Goal: Task Accomplishment & Management: Complete application form

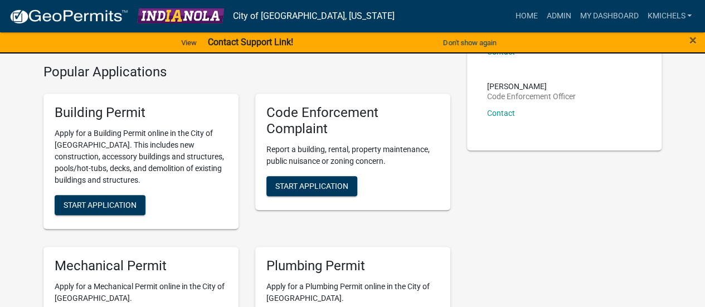
scroll to position [243, 0]
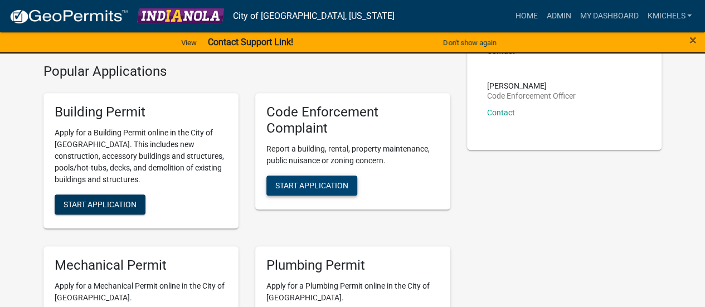
click at [329, 187] on span "Start Application" at bounding box center [311, 184] width 73 height 9
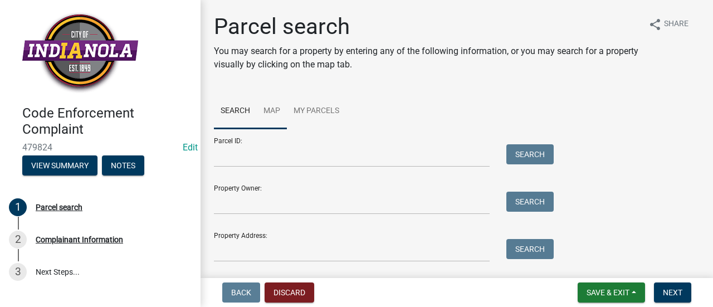
click at [275, 108] on link "Map" at bounding box center [272, 112] width 30 height 36
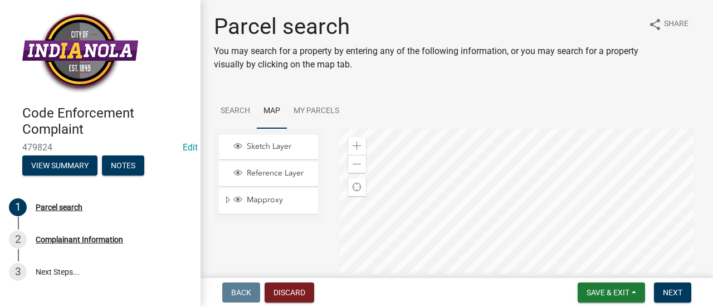
click at [464, 153] on div at bounding box center [520, 268] width 360 height 278
click at [355, 145] on span at bounding box center [357, 145] width 9 height 9
click at [489, 224] on div at bounding box center [520, 268] width 360 height 278
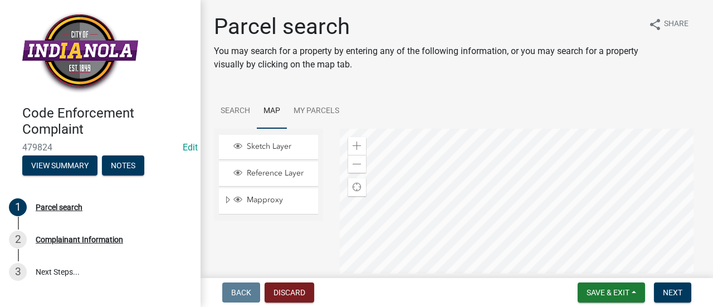
click at [508, 242] on div at bounding box center [520, 268] width 360 height 278
click at [357, 143] on span at bounding box center [357, 145] width 9 height 9
click at [474, 257] on div at bounding box center [520, 268] width 360 height 278
click at [494, 251] on div at bounding box center [520, 268] width 360 height 278
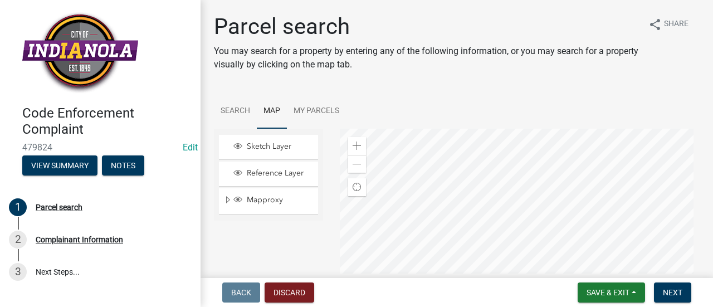
click at [497, 258] on div at bounding box center [520, 268] width 360 height 278
click at [488, 256] on div at bounding box center [520, 268] width 360 height 278
click at [355, 143] on span at bounding box center [357, 145] width 9 height 9
click at [525, 256] on div at bounding box center [520, 268] width 360 height 278
click at [487, 202] on div at bounding box center [520, 268] width 360 height 278
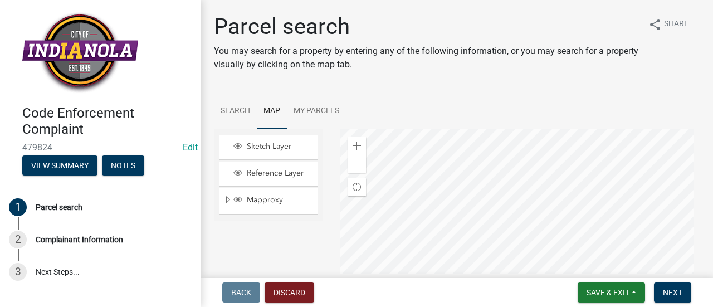
click at [473, 198] on div at bounding box center [520, 268] width 360 height 278
click at [502, 193] on div at bounding box center [520, 268] width 360 height 278
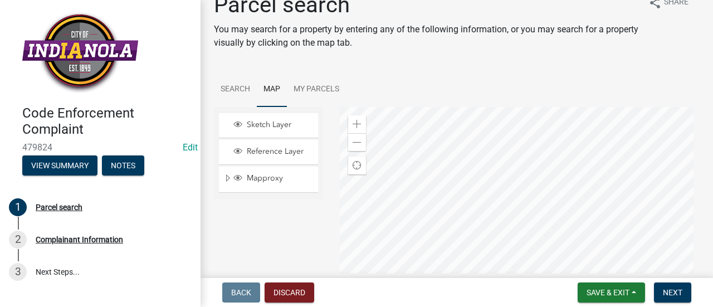
scroll to position [22, 0]
click at [468, 173] on div at bounding box center [520, 245] width 360 height 278
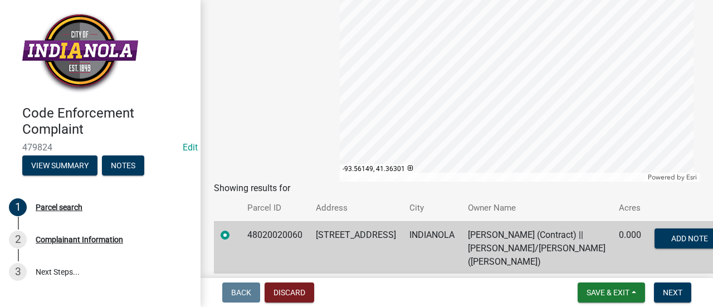
scroll to position [226, 0]
click at [668, 289] on span "Next" at bounding box center [672, 292] width 19 height 9
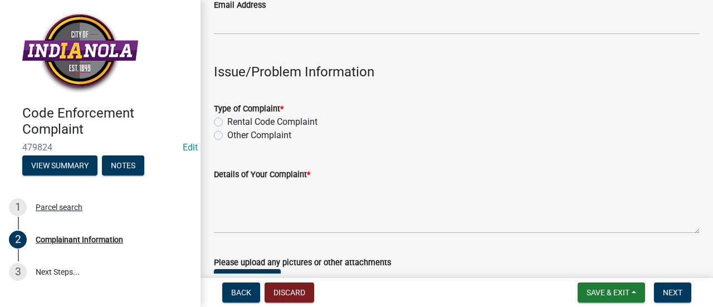
scroll to position [293, 0]
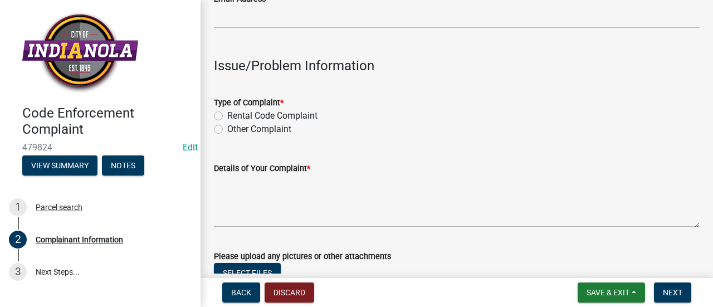
click at [227, 129] on label "Other Complaint" at bounding box center [259, 129] width 64 height 13
click at [227, 129] on input "Other Complaint" at bounding box center [230, 126] width 7 height 7
radio input "true"
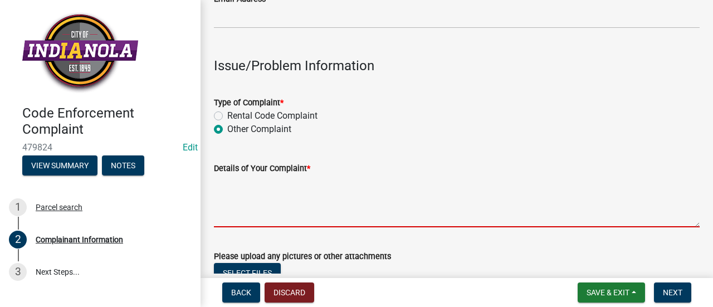
click at [268, 187] on textarea "Details of Your Complaint *" at bounding box center [457, 201] width 486 height 52
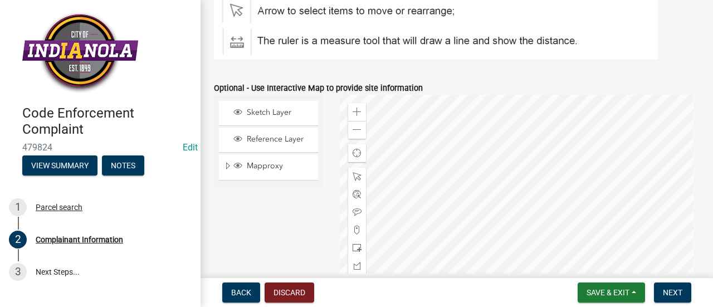
scroll to position [1319, 0]
type textarea "Dead tree."
click at [675, 288] on span "Next" at bounding box center [672, 292] width 19 height 9
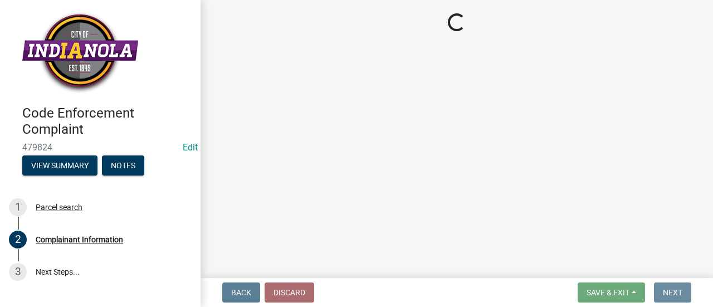
scroll to position [0, 0]
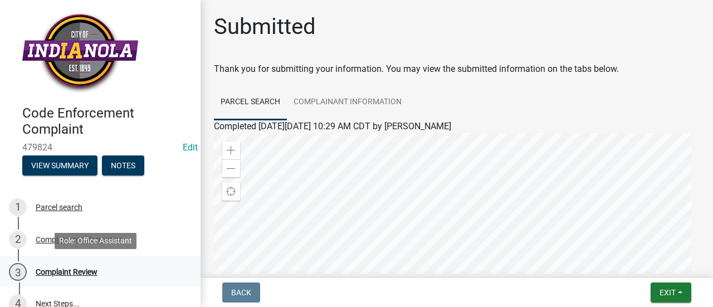
click at [124, 268] on div "3 Complaint Review" at bounding box center [96, 272] width 174 height 18
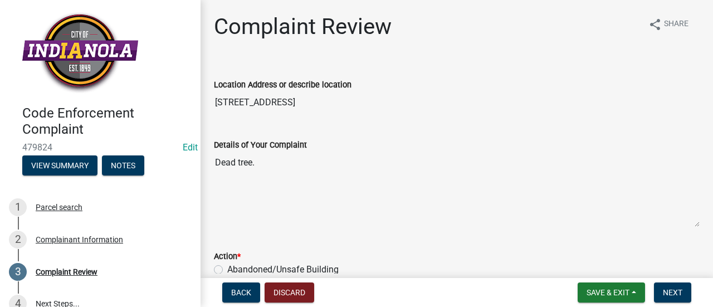
scroll to position [149, 0]
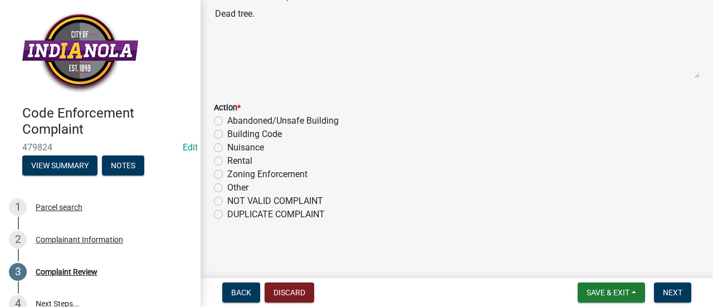
click at [227, 144] on label "Nuisance" at bounding box center [245, 147] width 37 height 13
click at [227, 144] on input "Nuisance" at bounding box center [230, 144] width 7 height 7
radio input "true"
click at [673, 298] on button "Next" at bounding box center [672, 292] width 37 height 20
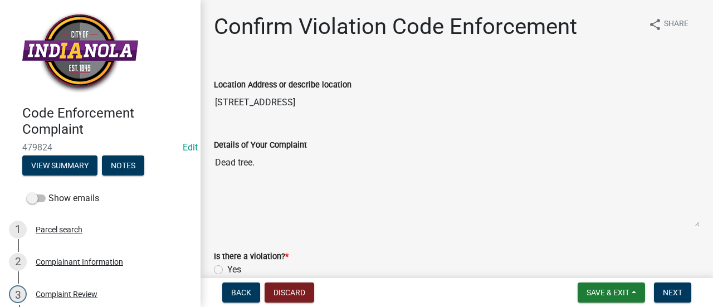
scroll to position [82, 0]
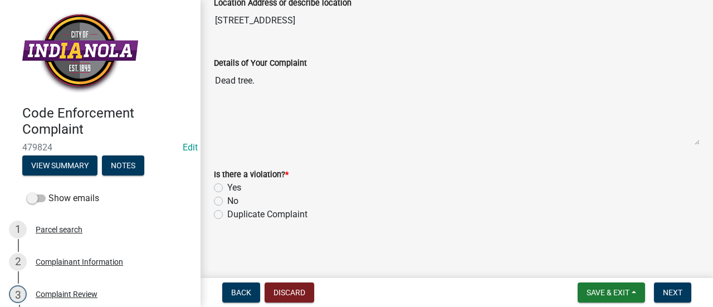
click at [227, 188] on label "Yes" at bounding box center [234, 187] width 14 height 13
click at [227, 188] on input "Yes" at bounding box center [230, 184] width 7 height 7
radio input "true"
click at [676, 286] on button "Next" at bounding box center [672, 292] width 37 height 20
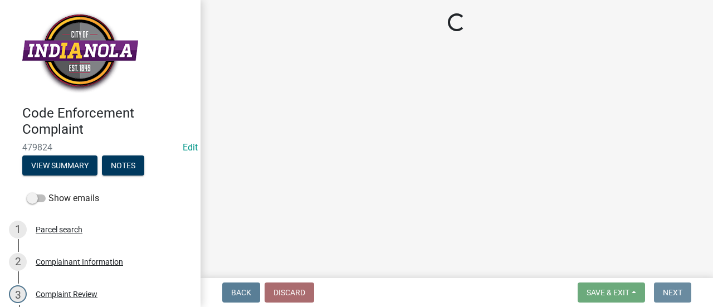
scroll to position [0, 0]
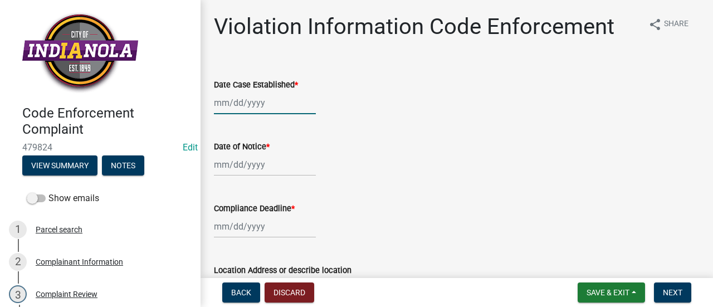
click at [275, 103] on div at bounding box center [265, 102] width 102 height 23
select select "9"
select select "2025"
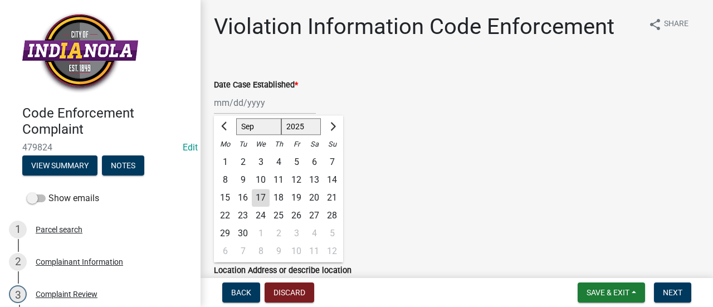
click at [261, 198] on div "17" at bounding box center [261, 198] width 18 height 18
type input "[DATE]"
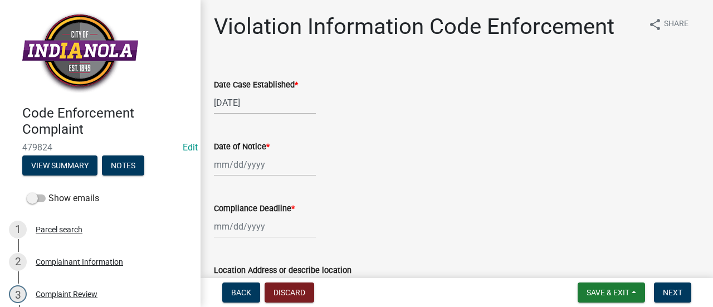
select select "9"
select select "2025"
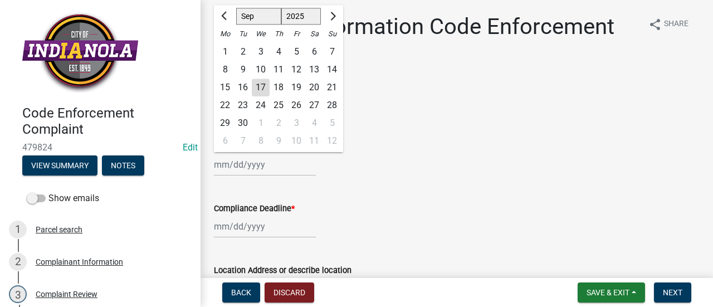
click at [257, 167] on div "[PERSON_NAME] Feb Mar Apr [PERSON_NAME][DATE] Oct Nov [DATE] 1526 1527 1528 152…" at bounding box center [265, 164] width 102 height 23
click at [258, 89] on div "17" at bounding box center [261, 88] width 18 height 18
type input "[DATE]"
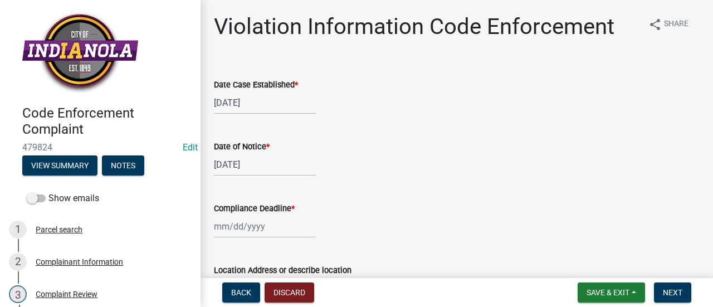
select select "9"
select select "2025"
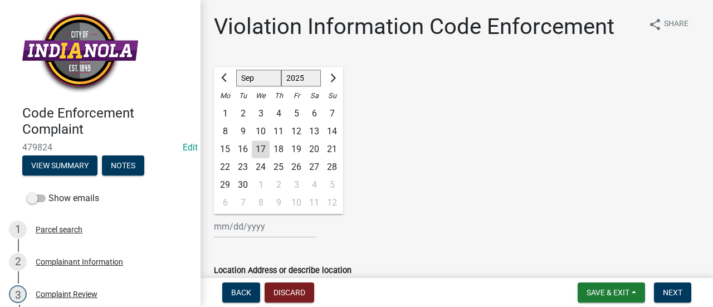
click at [254, 232] on div "[PERSON_NAME] Feb Mar Apr [PERSON_NAME][DATE] Oct Nov [DATE] 1526 1527 1528 152…" at bounding box center [265, 226] width 102 height 23
click at [331, 75] on span "Next month" at bounding box center [331, 78] width 8 height 8
select select "10"
click at [296, 150] on div "17" at bounding box center [296, 149] width 18 height 18
type input "[DATE]"
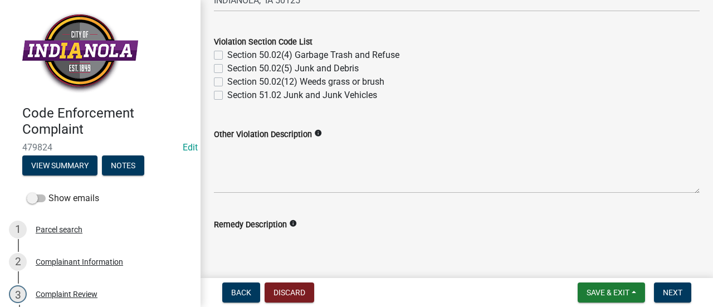
scroll to position [475, 0]
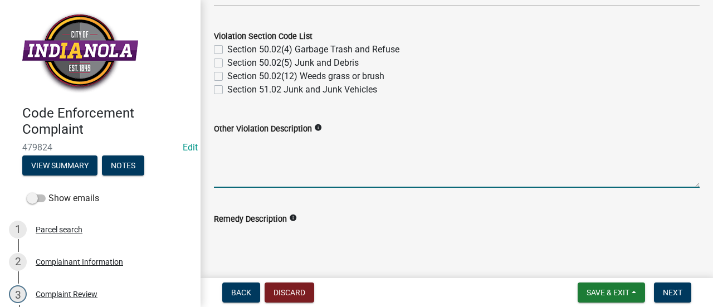
click at [348, 155] on textarea "Other Violation Description" at bounding box center [457, 161] width 486 height 52
paste textarea "141.08 MAINTENANCE OF STREET TREES. It is the duty of all property owners havin…"
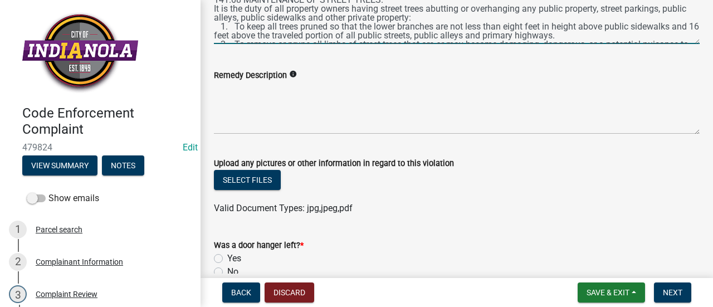
scroll to position [624, 0]
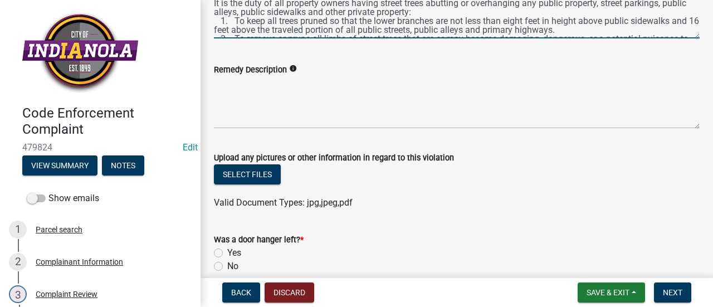
type textarea "141.08 MAINTENANCE OF STREET TREES. It is the duty of all property owners havin…"
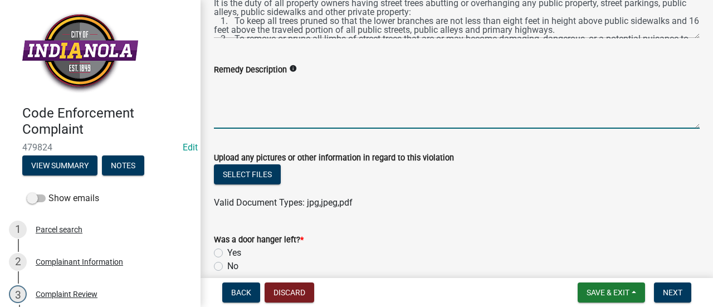
click at [424, 95] on textarea "Remedy Description" at bounding box center [457, 102] width 486 height 52
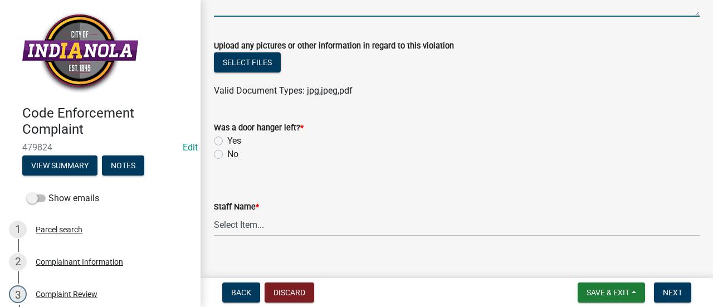
scroll to position [737, 0]
type textarea "Remove dead tree from property."
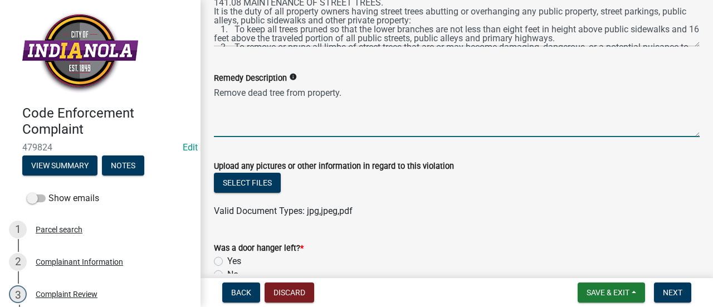
scroll to position [617, 0]
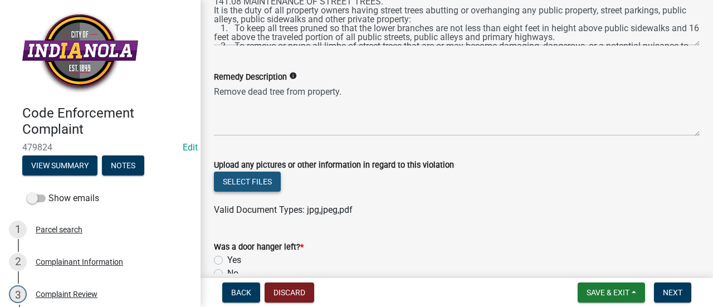
click at [266, 187] on button "Select files" at bounding box center [247, 182] width 67 height 20
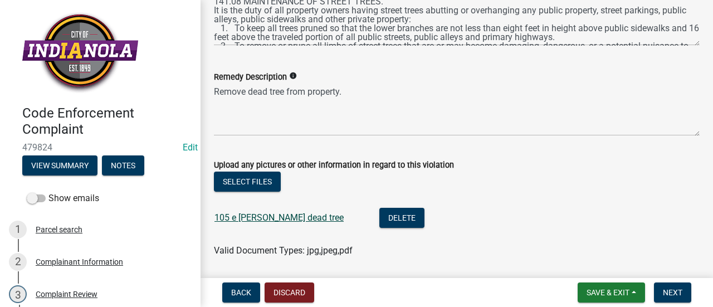
click at [270, 217] on link "105 e [PERSON_NAME] dead tree" at bounding box center [278, 217] width 129 height 11
click at [379, 215] on button "Delete" at bounding box center [401, 218] width 45 height 20
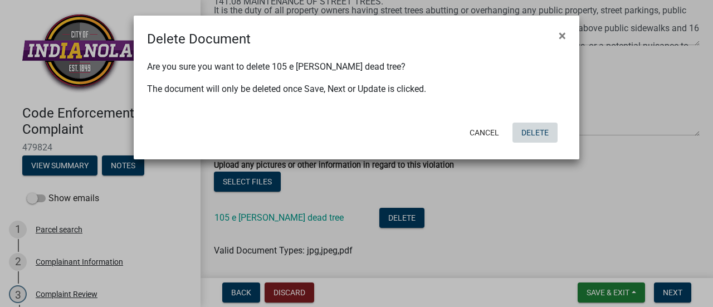
click at [539, 126] on button "Delete" at bounding box center [534, 133] width 45 height 20
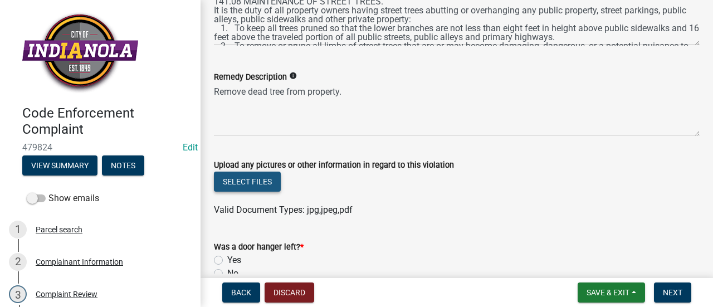
click at [252, 180] on button "Select files" at bounding box center [247, 182] width 67 height 20
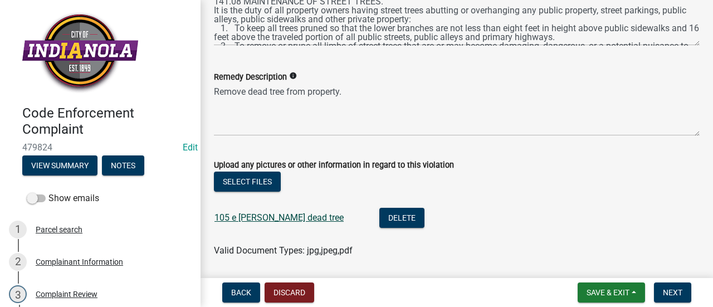
click at [271, 214] on link "105 e [PERSON_NAME] dead tree" at bounding box center [278, 217] width 129 height 11
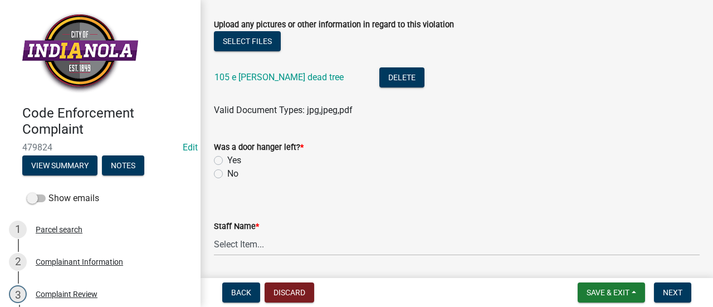
scroll to position [761, 0]
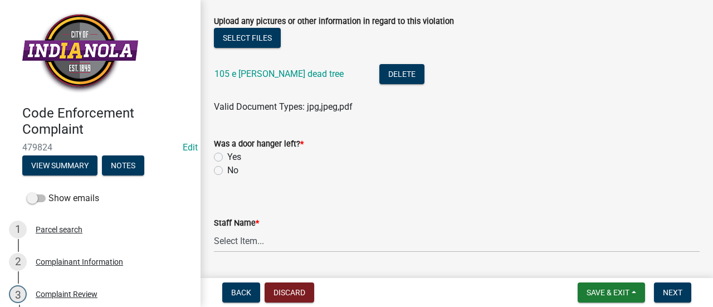
click at [227, 168] on label "No" at bounding box center [232, 170] width 11 height 13
click at [227, 168] on input "No" at bounding box center [230, 167] width 7 height 7
radio input "true"
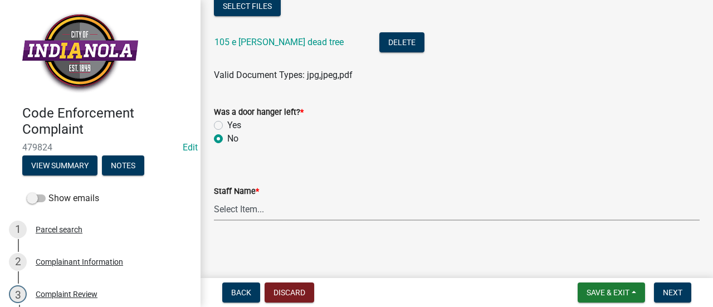
click at [325, 211] on select "Select Item... [PERSON_NAME] [PERSON_NAME] [PERSON_NAME] Other" at bounding box center [457, 209] width 486 height 23
click at [214, 198] on select "Select Item... [PERSON_NAME] [PERSON_NAME] [PERSON_NAME] Other" at bounding box center [457, 209] width 486 height 23
select select "90f24476-4bfd-40de-b340-4f29c833af21"
click at [673, 296] on span "Next" at bounding box center [672, 292] width 19 height 9
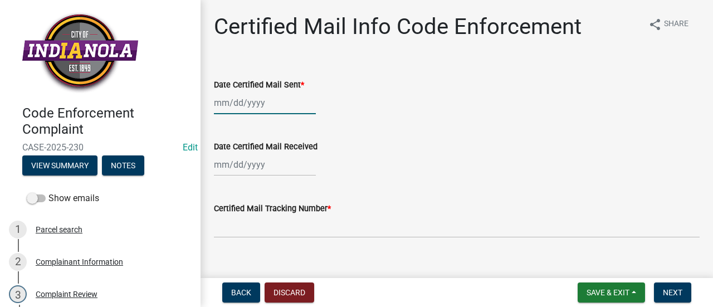
click at [258, 97] on div at bounding box center [265, 102] width 102 height 23
select select "9"
select select "2025"
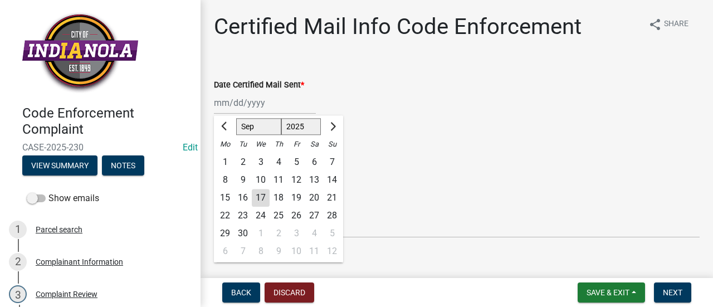
click at [261, 191] on div "17" at bounding box center [261, 198] width 18 height 18
type input "[DATE]"
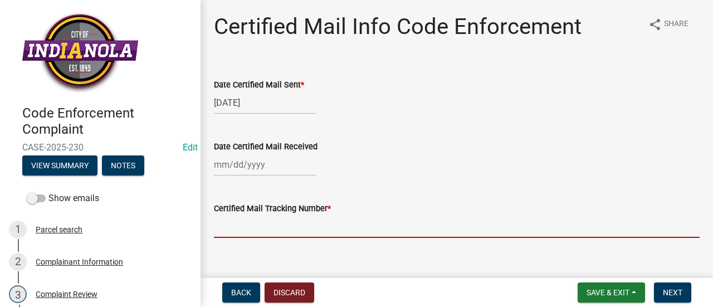
click at [286, 232] on input "Certified Mail Tracking Number *" at bounding box center [457, 226] width 486 height 23
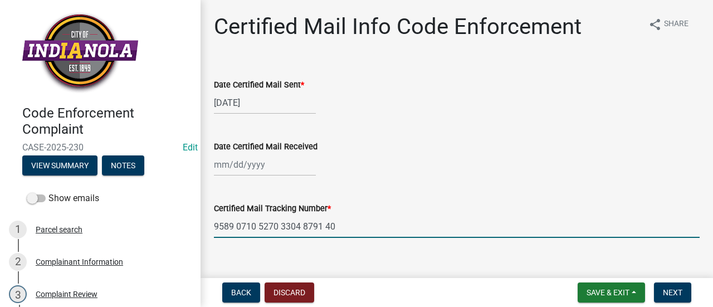
scroll to position [17, 0]
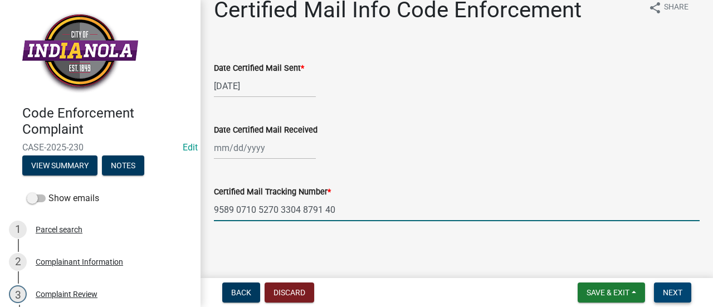
type input "9589 0710 5270 3304 8791 40"
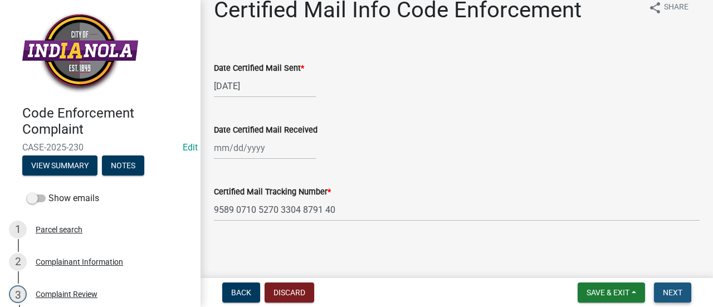
click at [673, 293] on span "Next" at bounding box center [672, 292] width 19 height 9
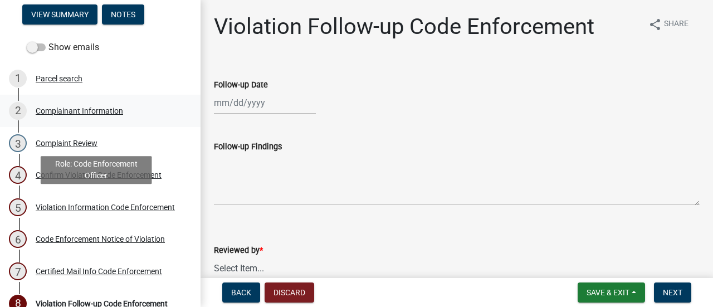
scroll to position [151, 0]
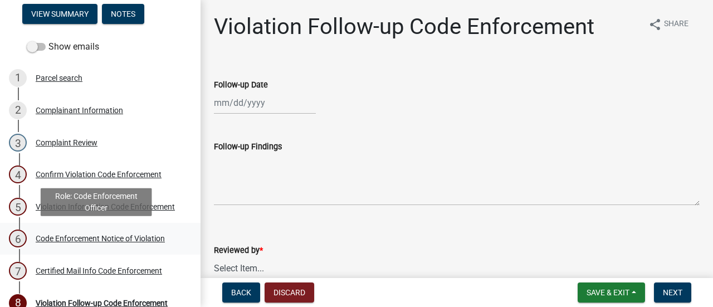
click at [149, 242] on div "Code Enforcement Notice of Violation" at bounding box center [100, 238] width 129 height 8
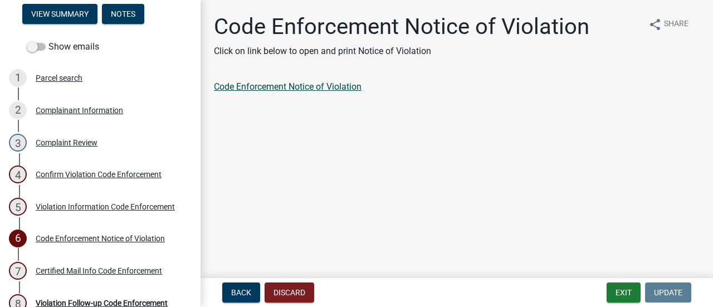
click at [301, 89] on link "Code Enforcement Notice of Violation" at bounding box center [288, 86] width 148 height 11
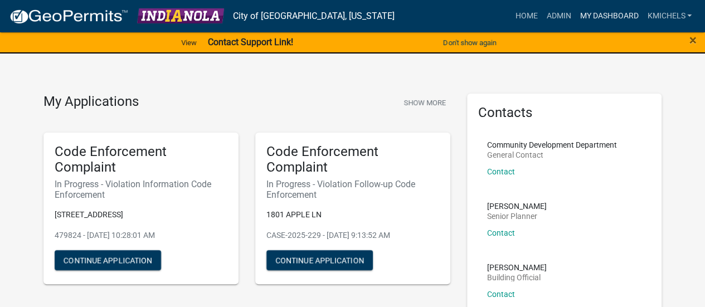
click at [590, 19] on link "My Dashboard" at bounding box center [608, 16] width 67 height 21
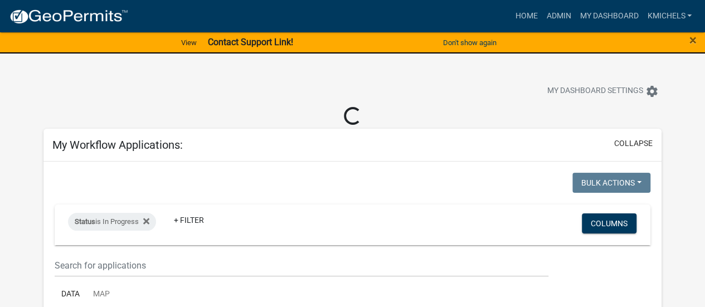
select select "2: 50"
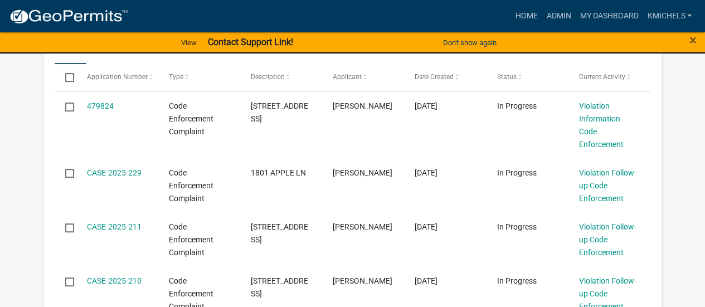
scroll to position [229, 0]
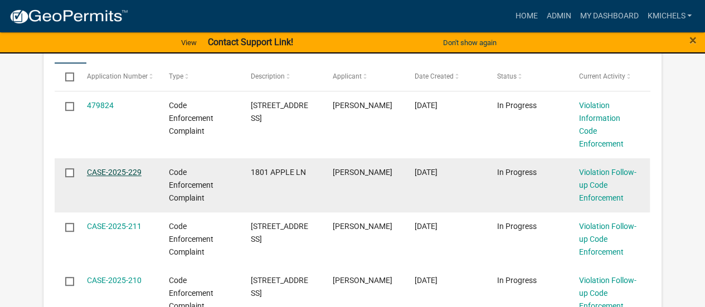
click at [117, 168] on link "CASE-2025-229" at bounding box center [114, 172] width 55 height 9
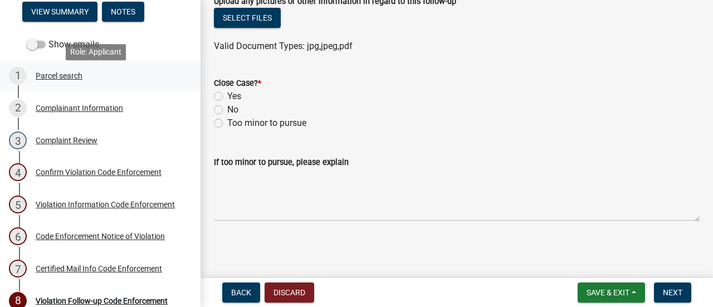
scroll to position [158, 0]
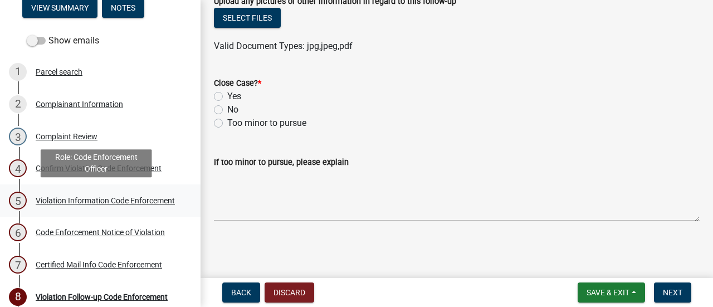
click at [113, 188] on link "5 Violation Information Code Enforcement" at bounding box center [100, 200] width 200 height 32
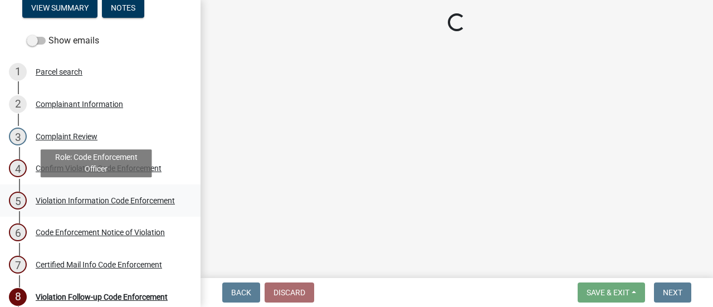
scroll to position [0, 0]
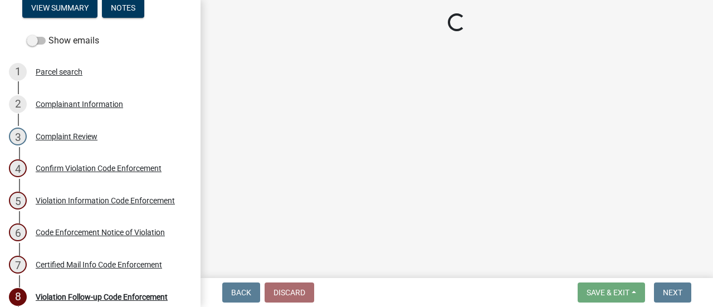
select select "90f24476-4bfd-40de-b340-4f29c833af21"
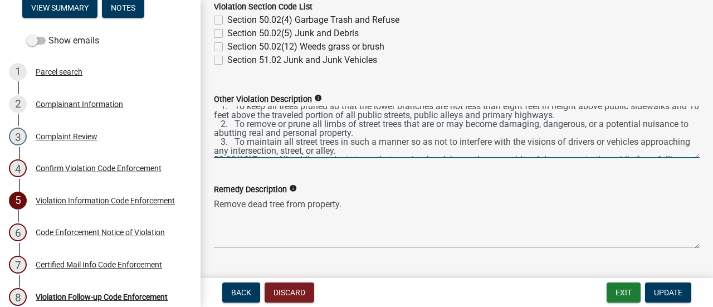
scroll to position [53, 0]
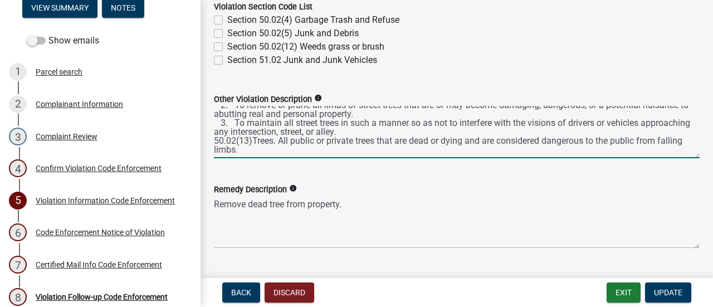
drag, startPoint x: 214, startPoint y: 112, endPoint x: 276, endPoint y: 151, distance: 73.1
click at [276, 151] on textarea "141.08 MAINTENANCE OF STREET TREES. It is the duty of all property owners havin…" at bounding box center [457, 132] width 486 height 52
